Goal: Check status

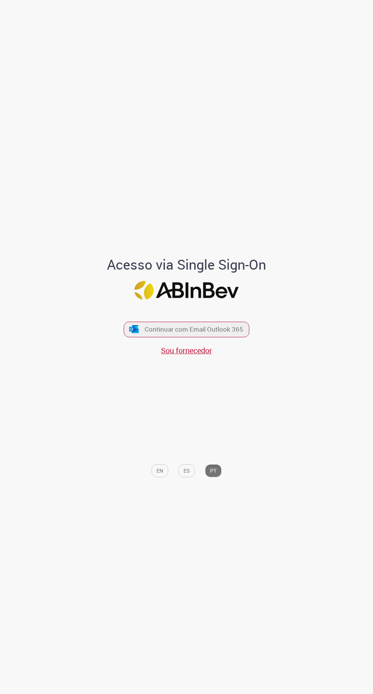
click at [231, 334] on span "Continuar com Email Outlook 365" at bounding box center [194, 329] width 99 height 9
